Goal: Task Accomplishment & Management: Manage account settings

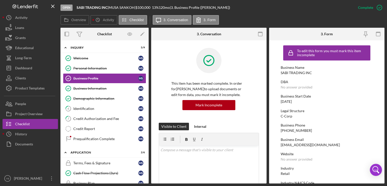
scroll to position [60, 0]
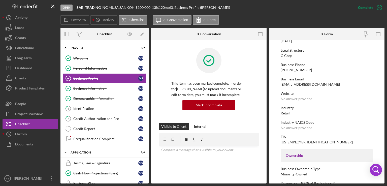
drag, startPoint x: 77, startPoint y: 7, endPoint x: 109, endPoint y: 7, distance: 32.0
click at [109, 7] on div "SABI TRADING INC |" at bounding box center [93, 8] width 32 height 4
copy b "SABI TRADING INC"
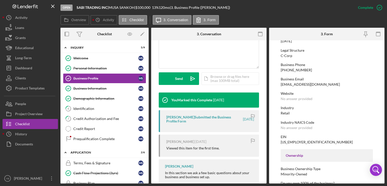
scroll to position [112, 0]
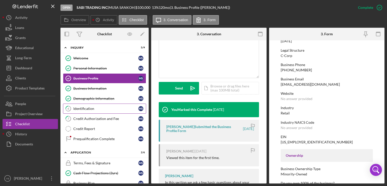
click at [93, 109] on div "Identification" at bounding box center [105, 109] width 65 height 4
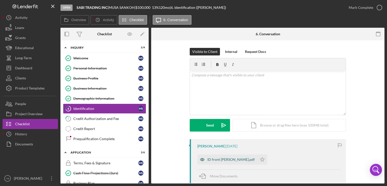
click at [218, 159] on div "ID front [PERSON_NAME].pdf" at bounding box center [230, 159] width 47 height 4
